Goal: Transaction & Acquisition: Purchase product/service

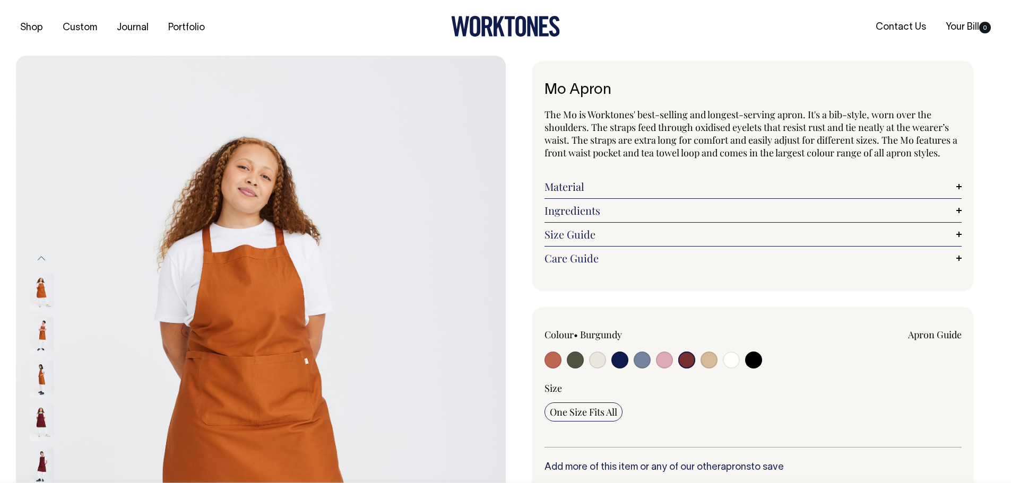
click at [689, 361] on input "radio" at bounding box center [686, 360] width 17 height 17
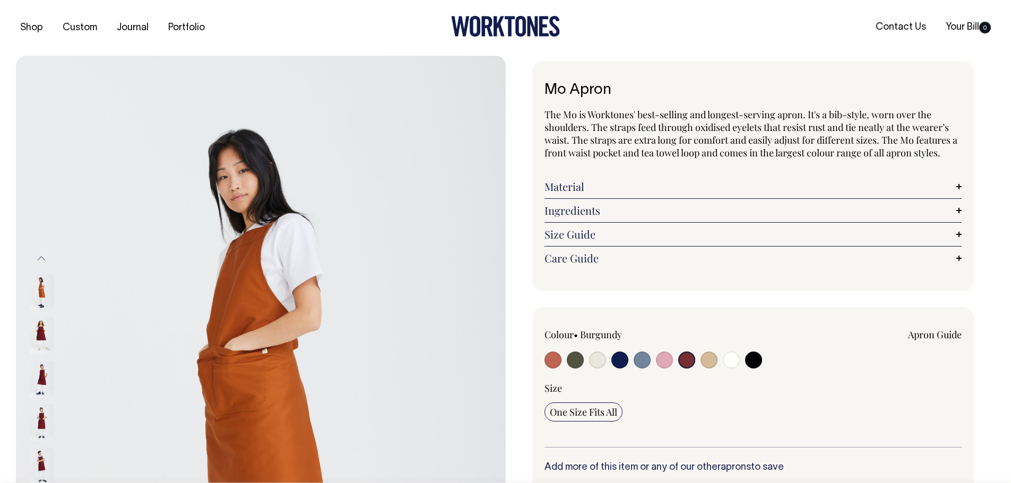
click at [687, 358] on input "radio" at bounding box center [686, 360] width 17 height 17
click at [44, 334] on img at bounding box center [42, 335] width 24 height 37
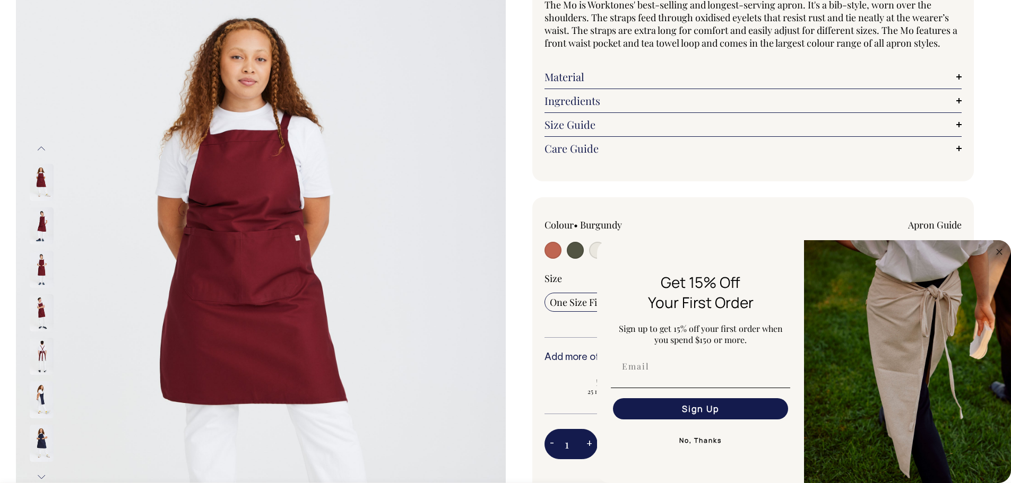
scroll to position [94, 0]
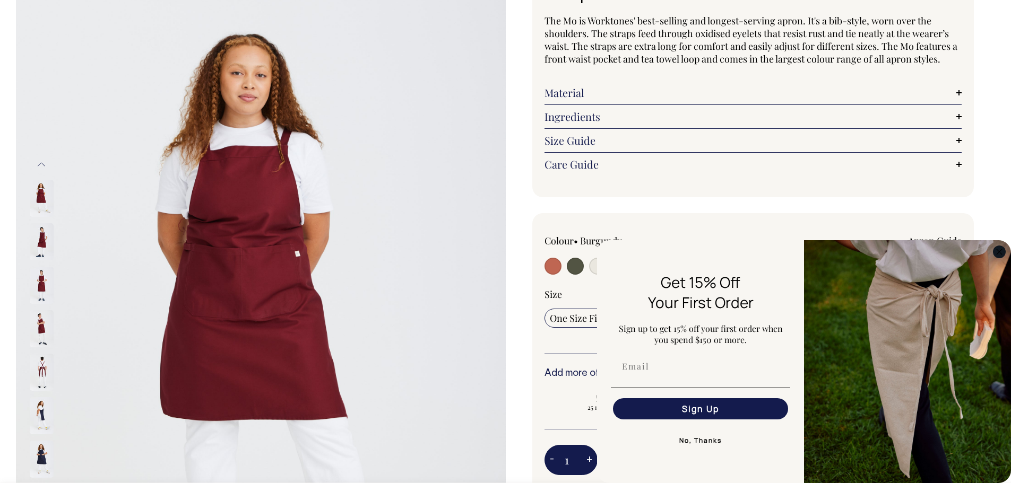
click at [1000, 252] on icon "Close dialog" at bounding box center [999, 251] width 5 height 5
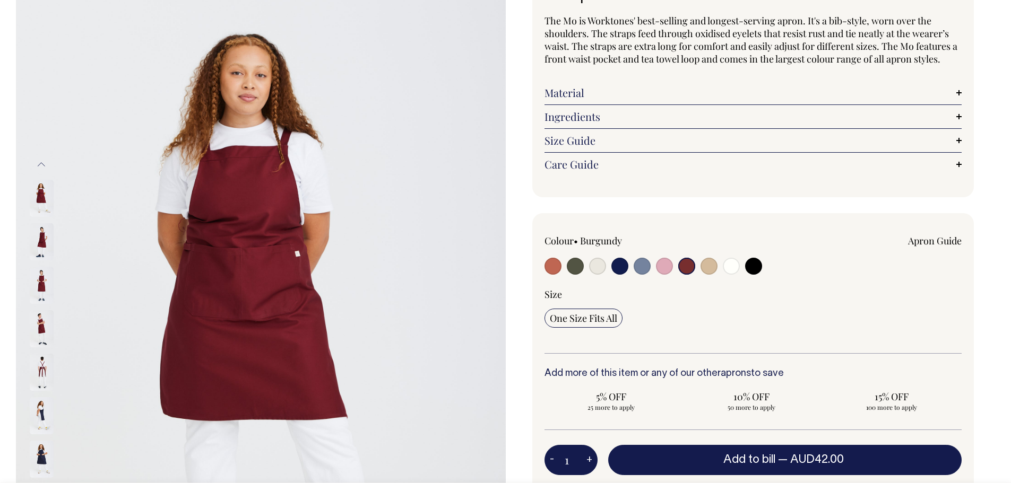
click at [40, 374] on img at bounding box center [42, 372] width 24 height 37
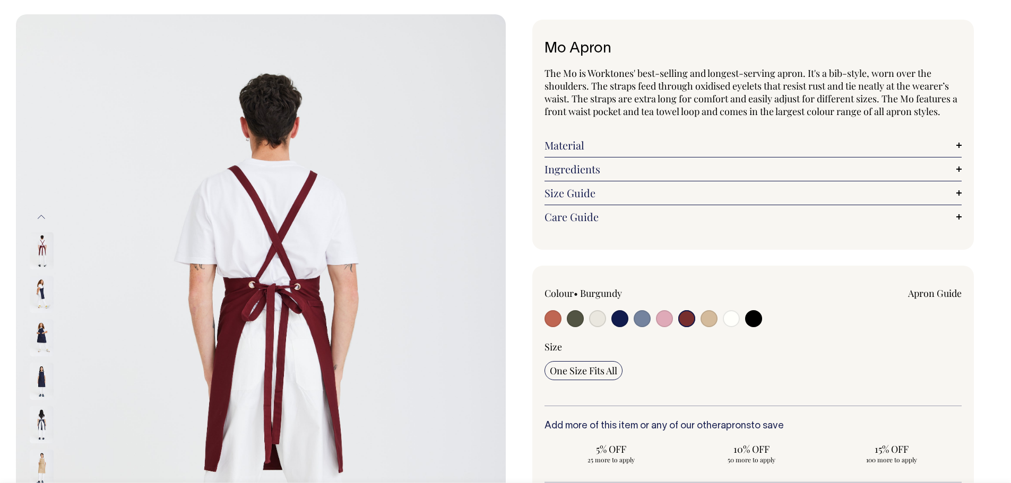
scroll to position [41, 0]
click at [42, 211] on button "Previous" at bounding box center [41, 218] width 16 height 24
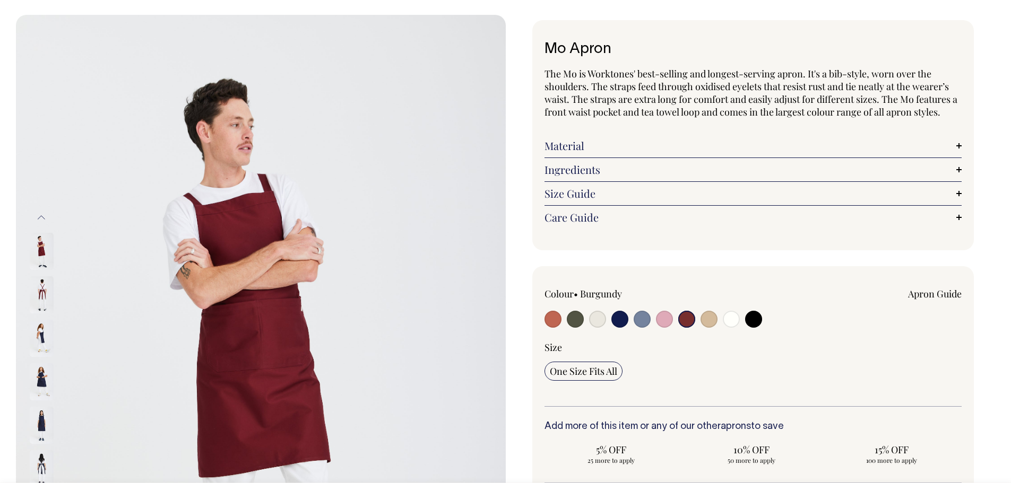
click at [40, 249] on img at bounding box center [42, 251] width 24 height 37
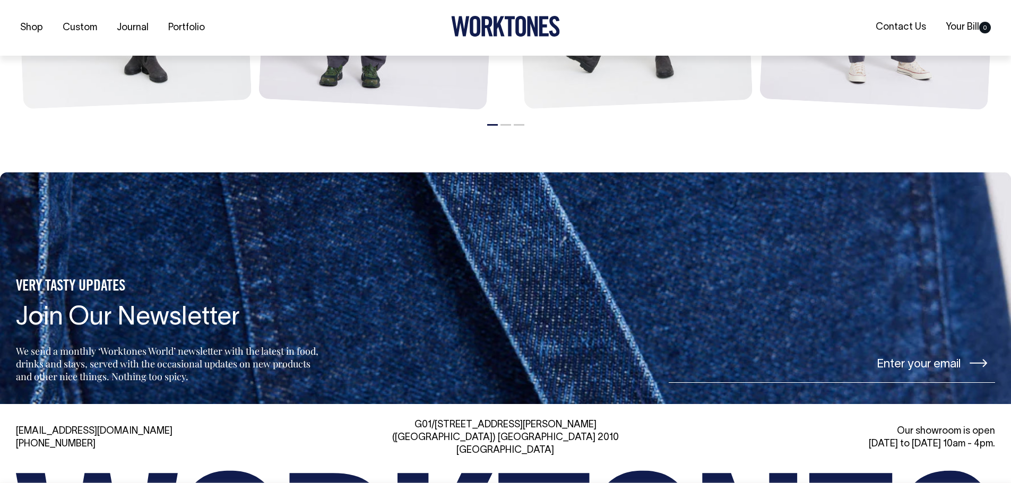
scroll to position [1580, 0]
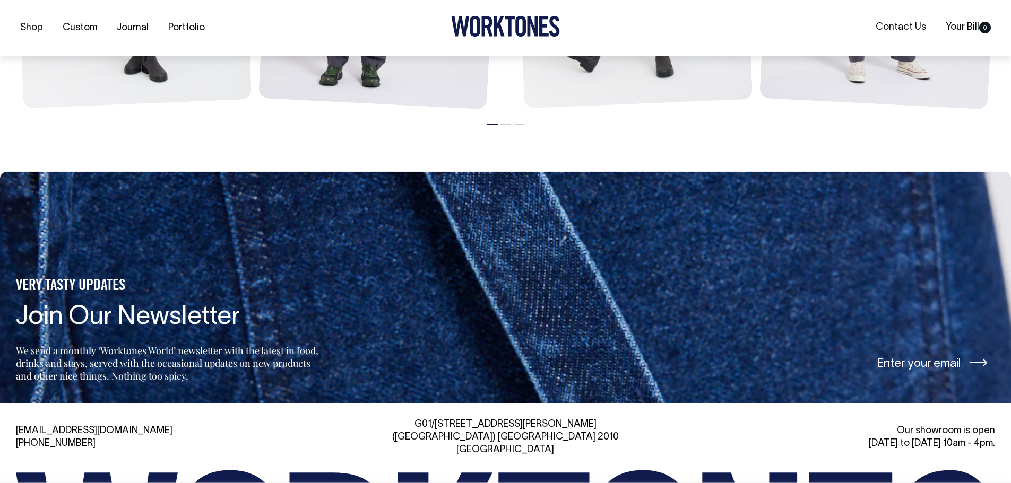
click at [507, 125] on button "2" at bounding box center [505, 125] width 11 height 2
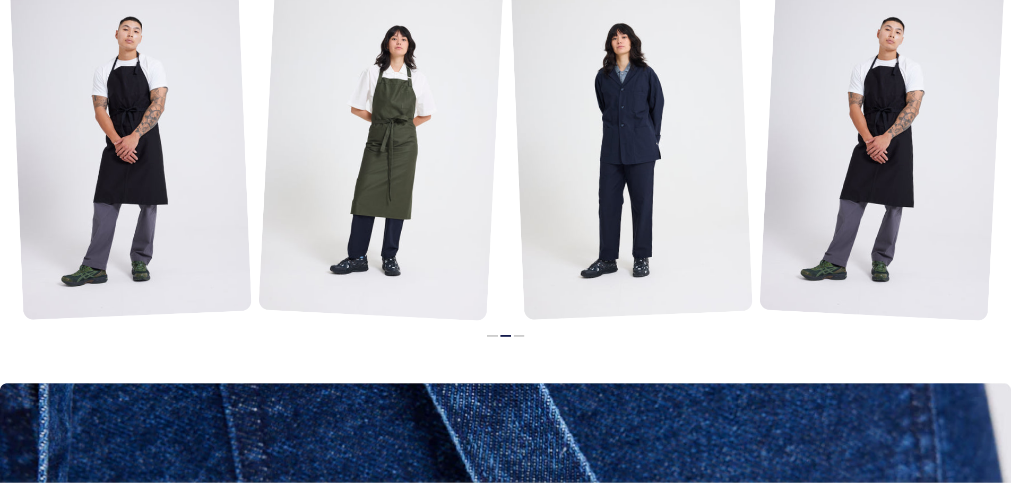
scroll to position [1368, 0]
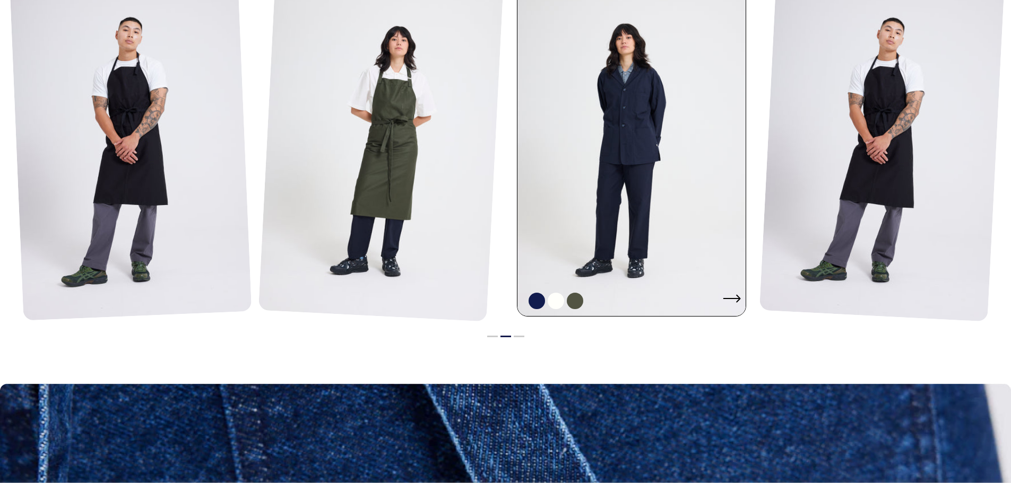
click at [614, 139] on link at bounding box center [634, 145] width 235 height 342
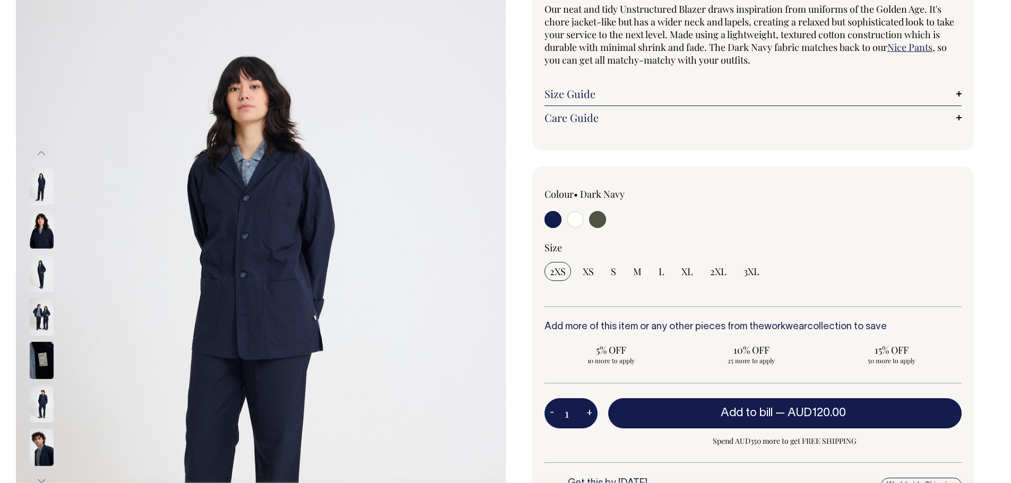
scroll to position [106, 0]
click at [39, 266] on img at bounding box center [42, 273] width 24 height 37
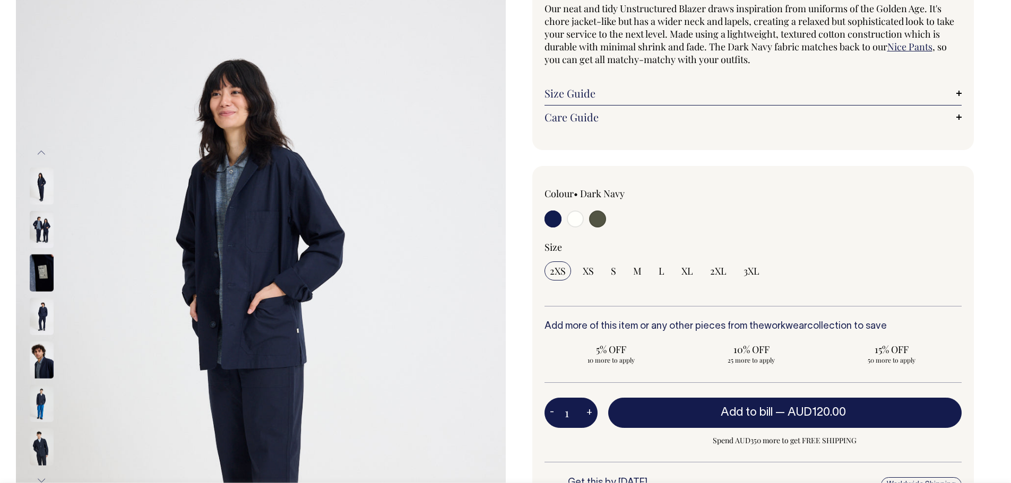
click at [33, 227] on img at bounding box center [42, 229] width 24 height 37
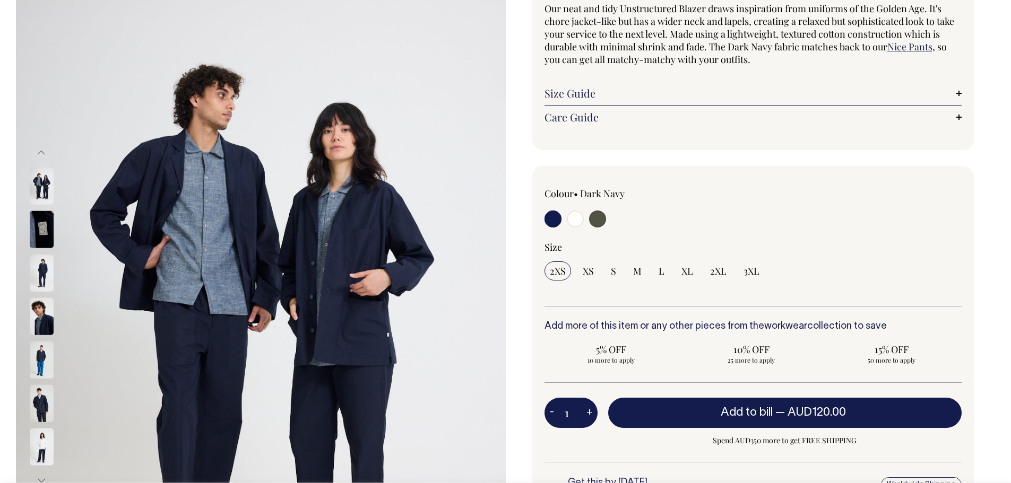
click at [42, 271] on img at bounding box center [42, 273] width 24 height 37
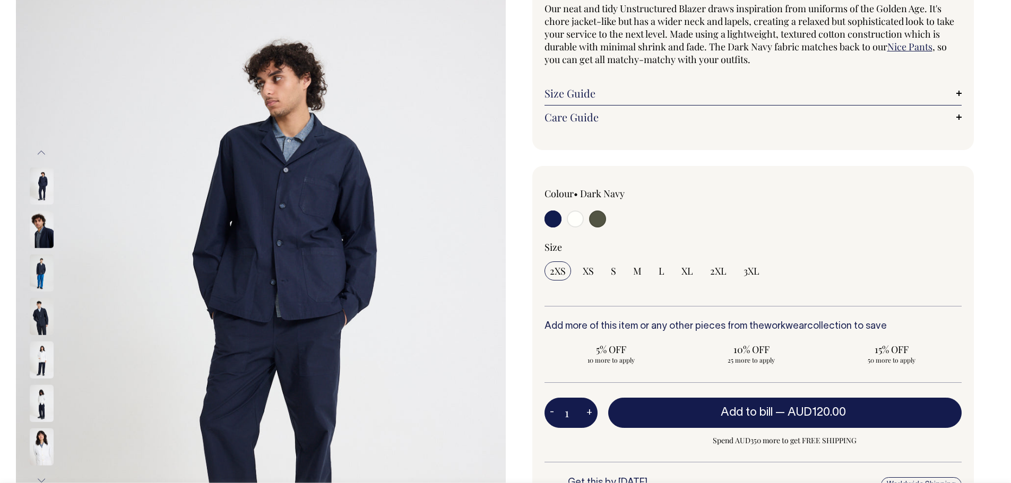
click at [596, 222] on input "radio" at bounding box center [597, 219] width 17 height 17
radio input "true"
select select "Olive"
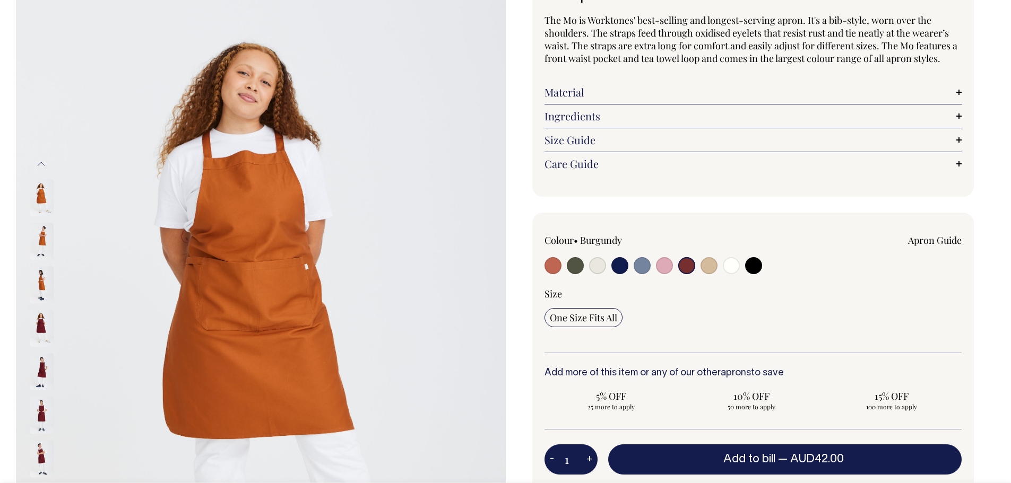
scroll to position [94, 0]
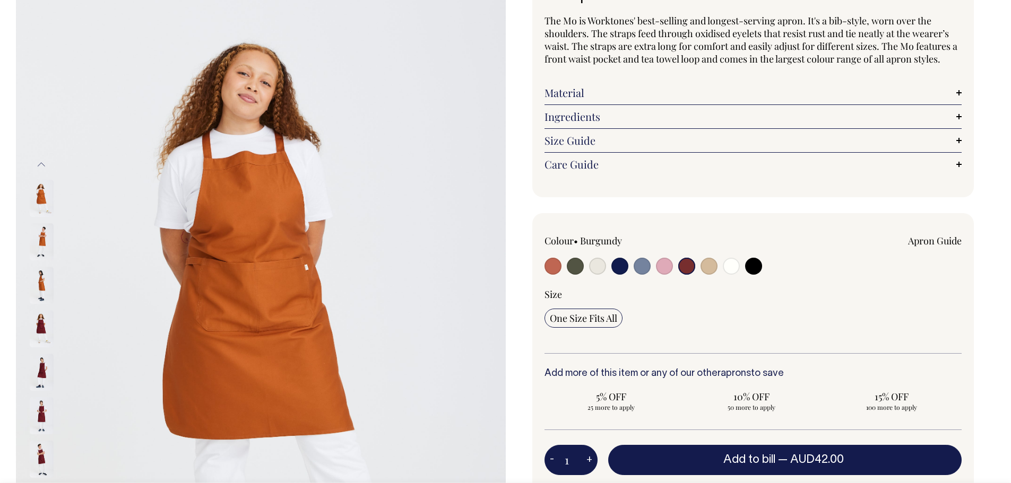
click at [689, 266] on input "radio" at bounding box center [686, 266] width 17 height 17
click at [688, 267] on input "radio" at bounding box center [686, 266] width 17 height 17
click at [685, 263] on input "radio" at bounding box center [686, 266] width 17 height 17
click at [591, 458] on button "+" at bounding box center [589, 460] width 16 height 21
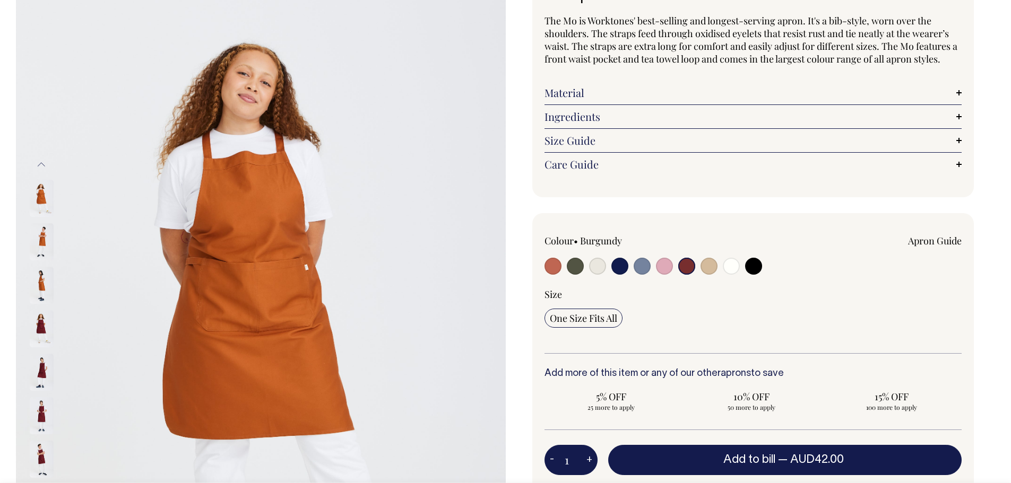
type input "2"
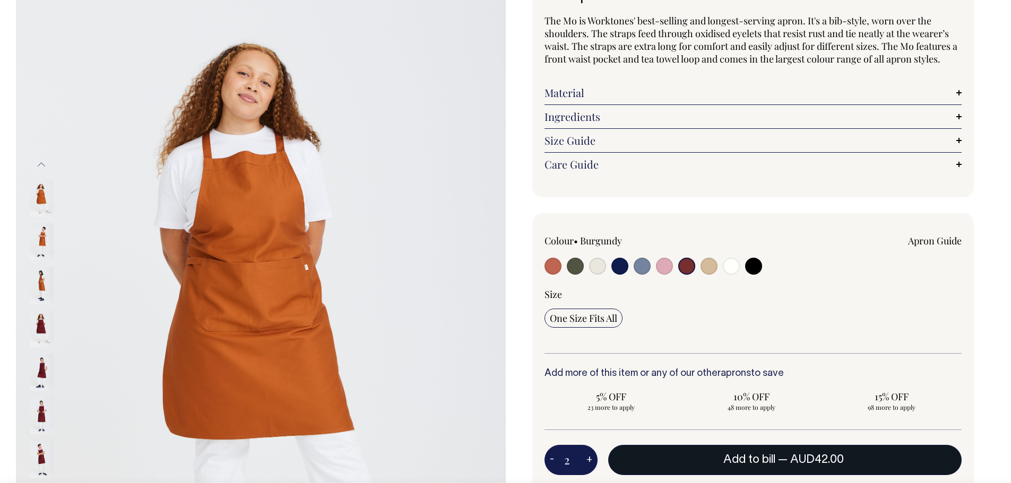
click at [751, 458] on span "Add to bill" at bounding box center [749, 460] width 52 height 11
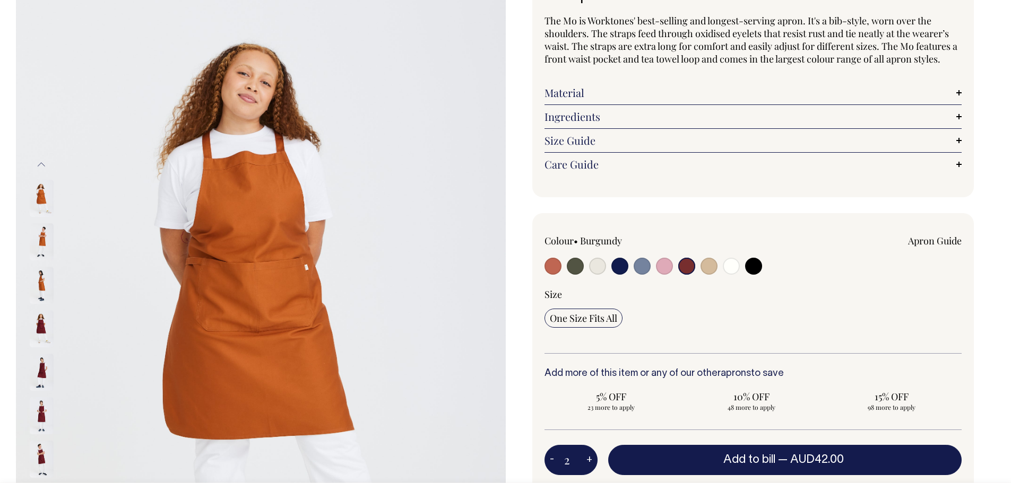
type input "1"
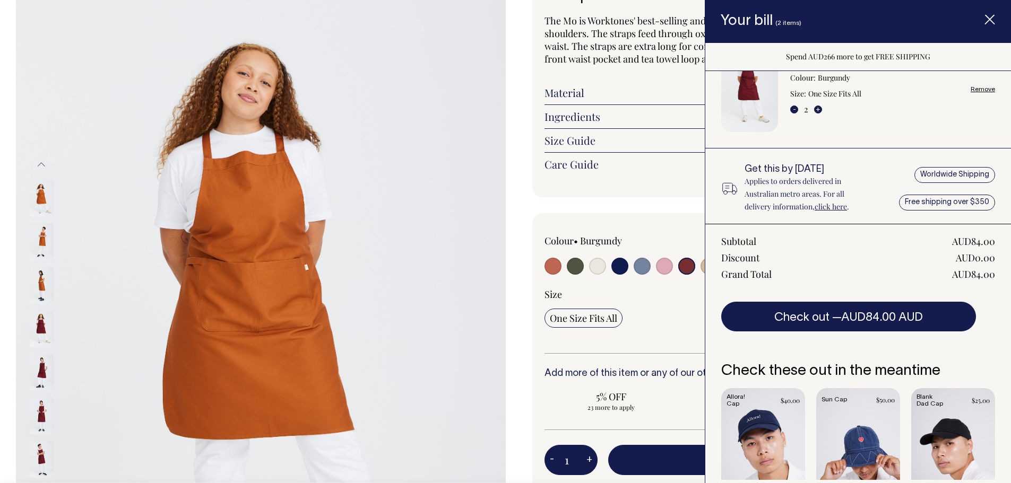
scroll to position [0, 0]
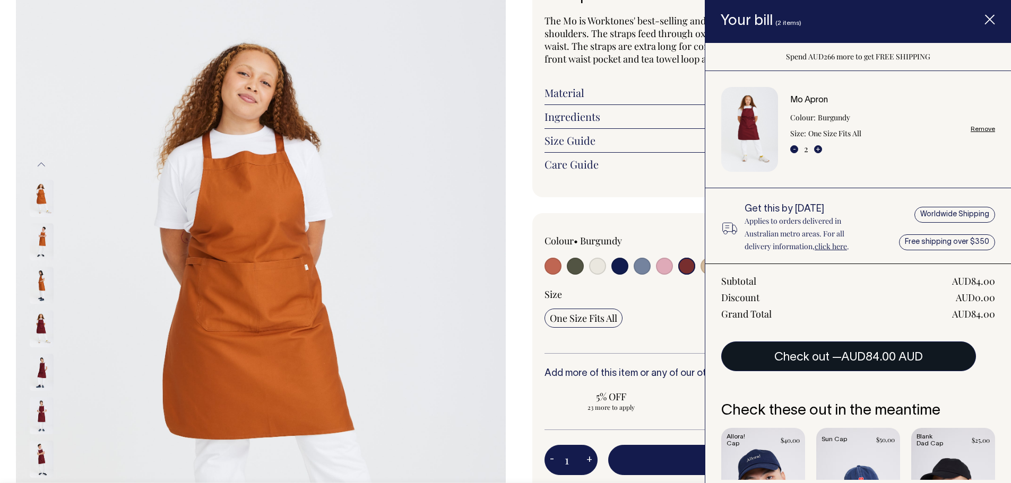
click at [830, 359] on button "Check out — AUD84.00 AUD" at bounding box center [848, 357] width 255 height 30
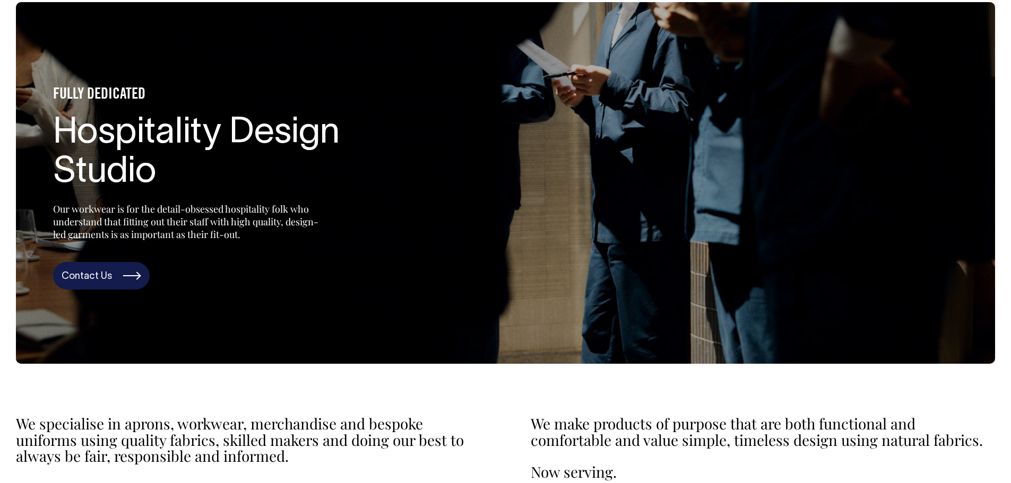
click at [102, 274] on link "Contact Us" at bounding box center [101, 276] width 97 height 28
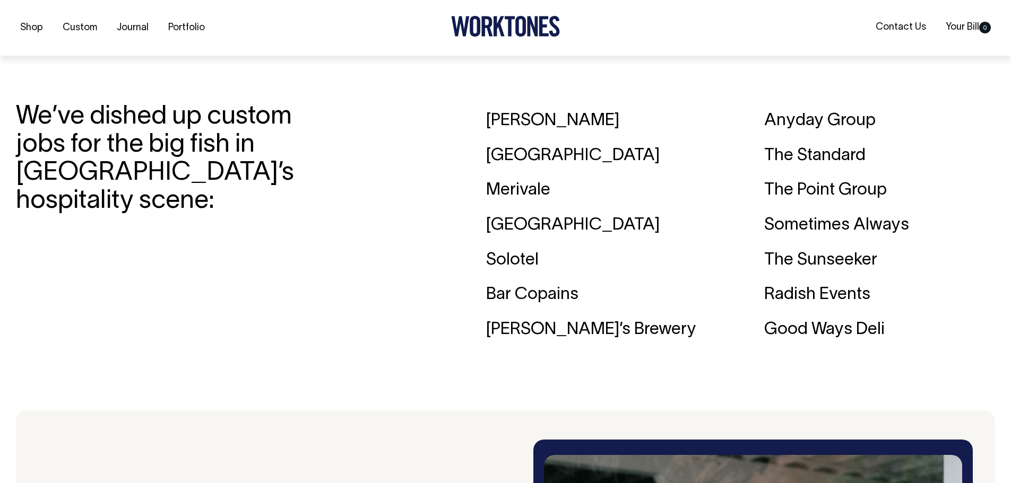
scroll to position [1735, 0]
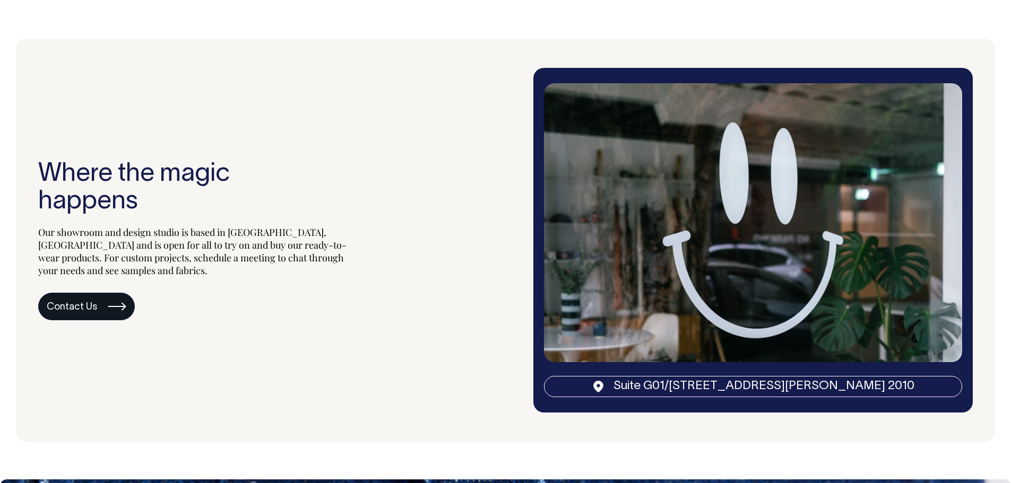
click at [67, 312] on link "Contact Us" at bounding box center [86, 307] width 97 height 28
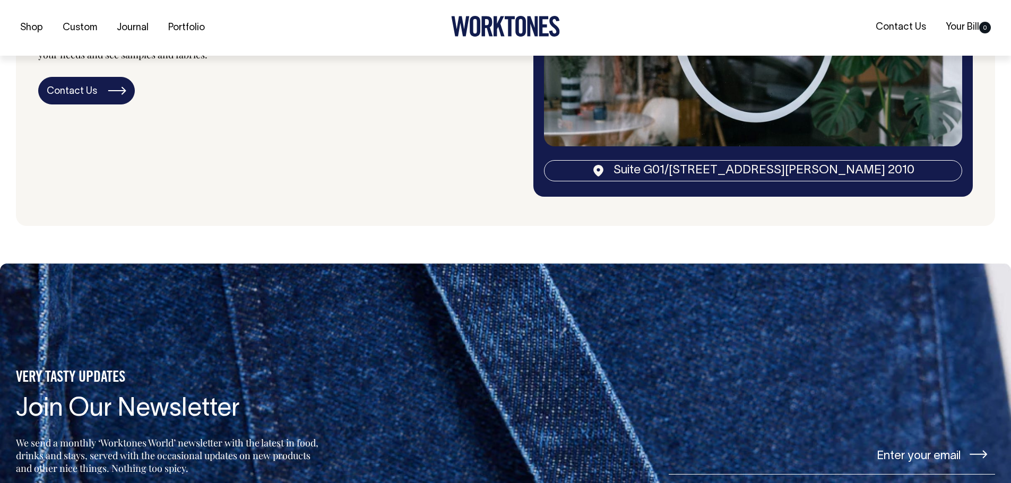
scroll to position [2323, 0]
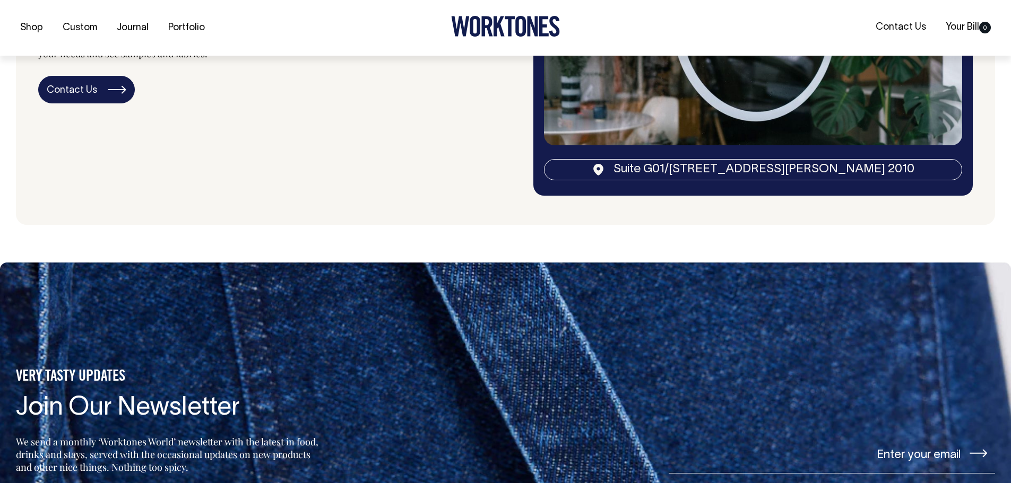
click at [691, 167] on link "Suite G01/50 Marshall St, Surry Hills NSW 2010" at bounding box center [753, 169] width 418 height 21
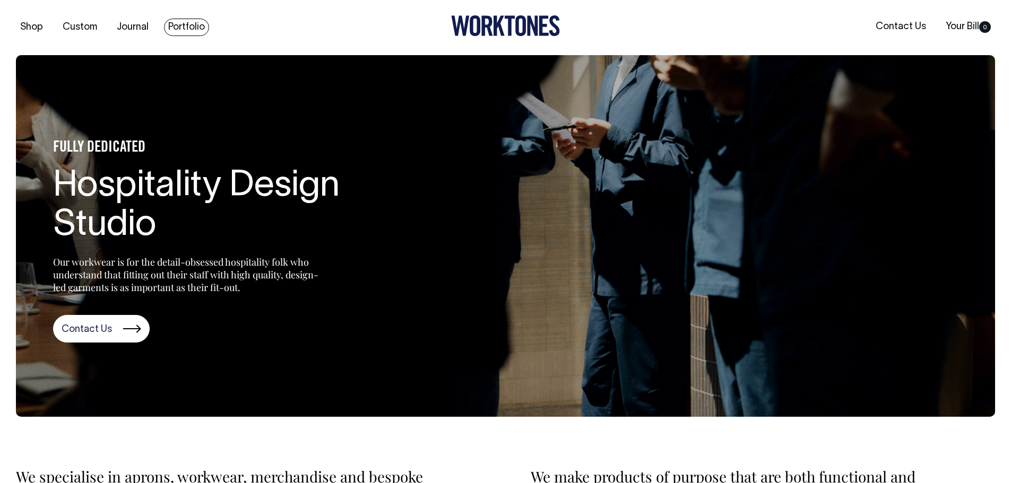
scroll to position [0, 0]
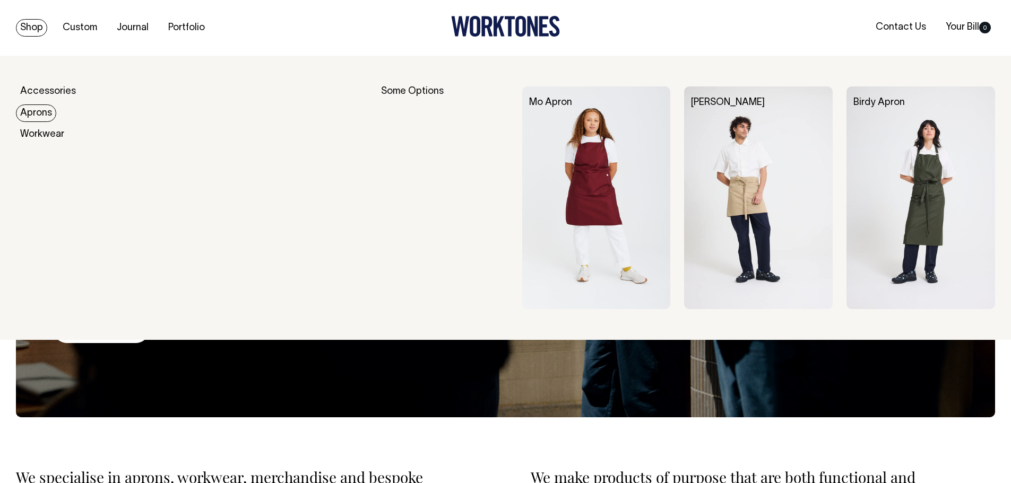
click at [33, 110] on link "Aprons" at bounding box center [36, 114] width 40 height 18
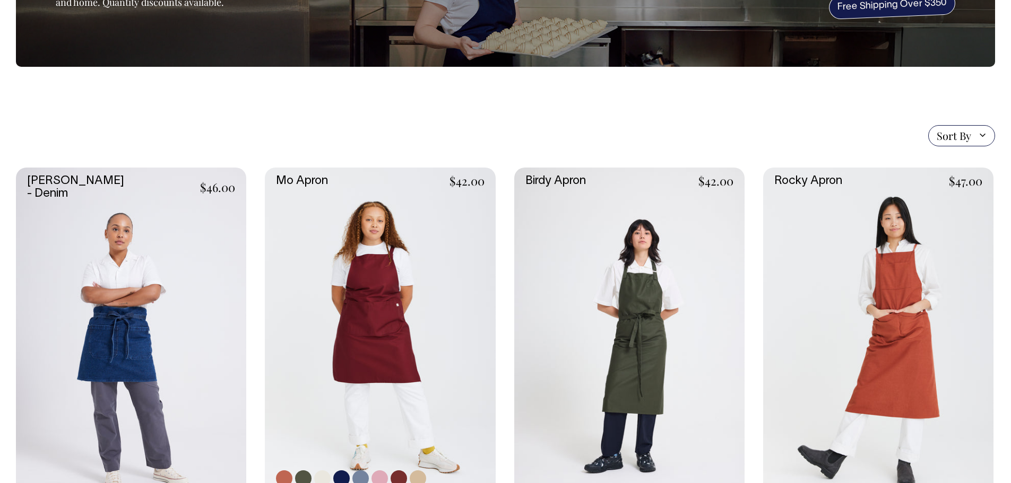
scroll to position [159, 0]
click at [386, 323] on link at bounding box center [380, 339] width 230 height 345
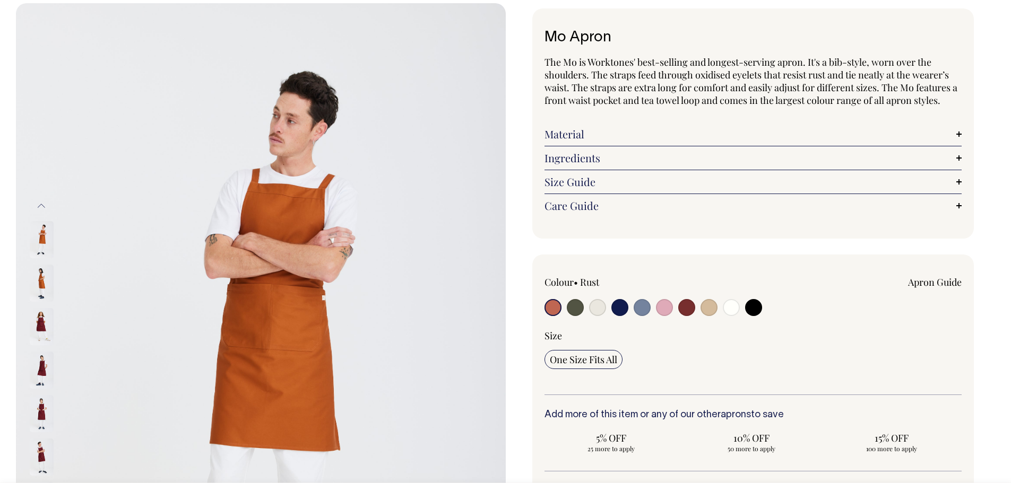
scroll to position [53, 0]
click at [995, 235] on div "Previous Next" at bounding box center [505, 370] width 1011 height 734
click at [43, 239] on img at bounding box center [42, 239] width 24 height 37
click at [40, 279] on img at bounding box center [42, 282] width 24 height 37
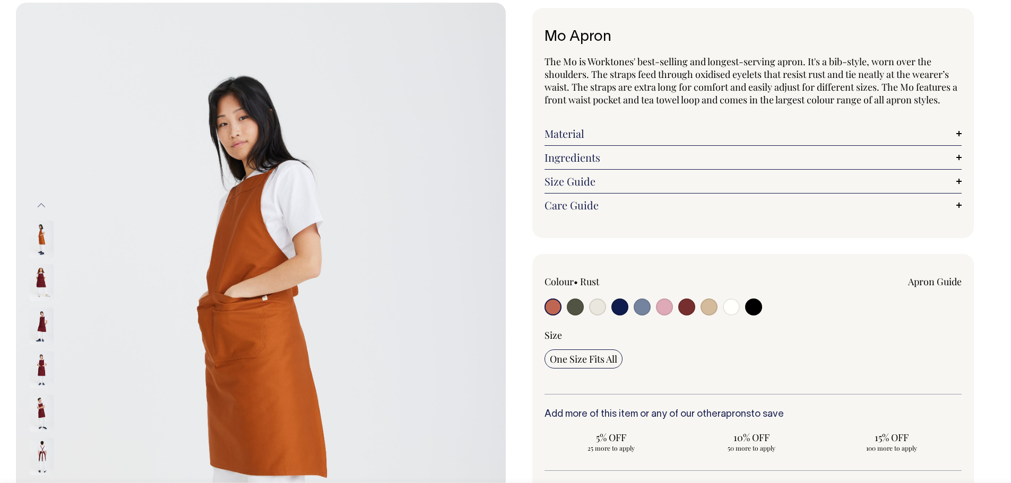
click at [43, 321] on img at bounding box center [42, 326] width 24 height 37
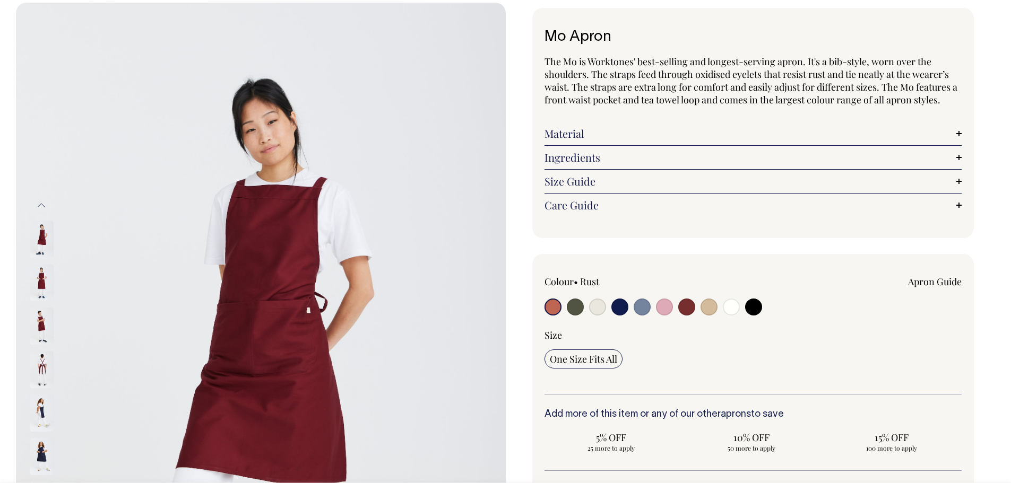
click at [42, 278] on img at bounding box center [42, 282] width 24 height 37
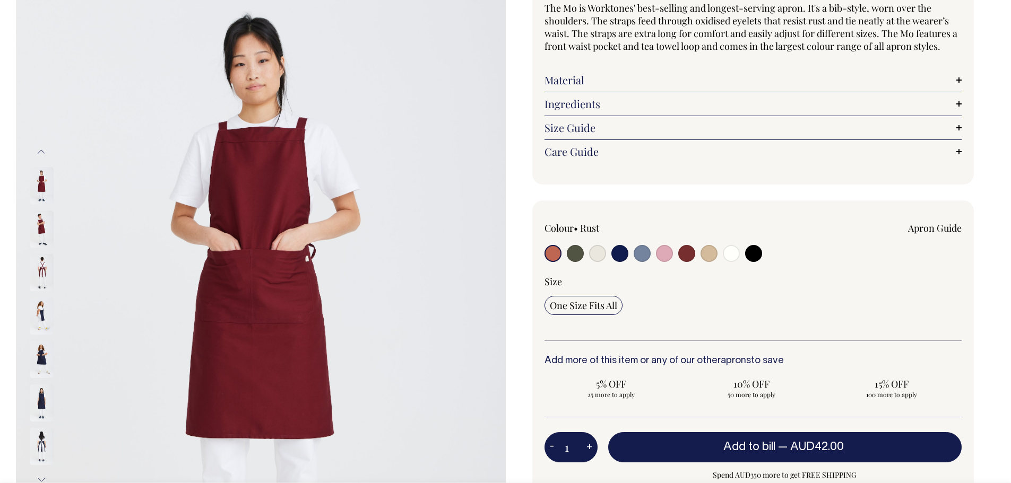
scroll to position [106, 0]
click at [988, 223] on div "Mo Apron The Mo is Worktones' best-selling and longest-serving apron. It's a bi…" at bounding box center [751, 306] width 490 height 702
